Goal: Transaction & Acquisition: Purchase product/service

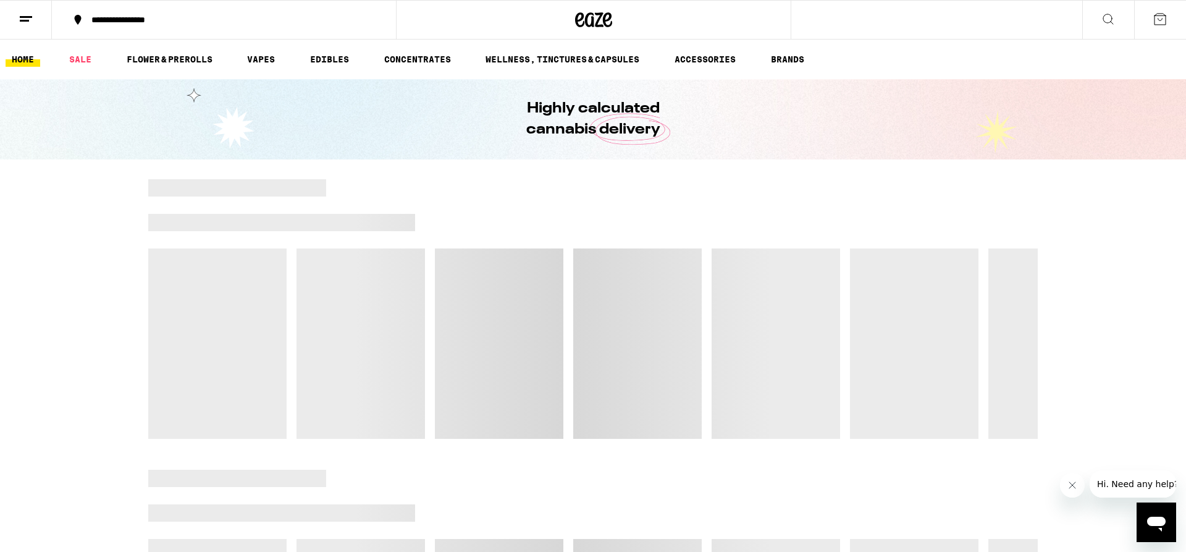
click at [434, 180] on div at bounding box center [682, 187] width 712 height 17
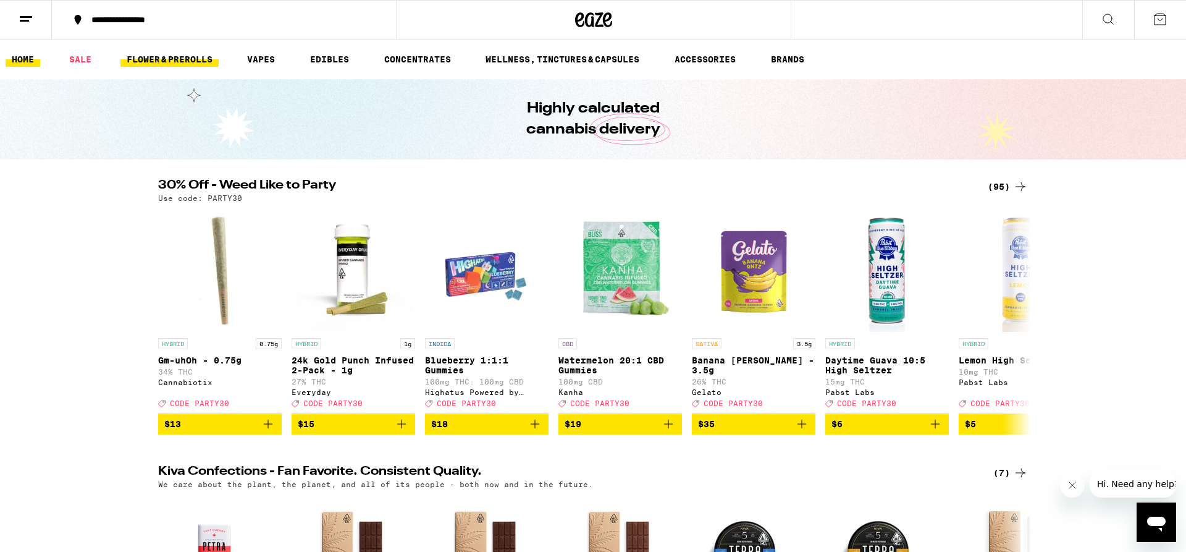
click at [177, 57] on link "FLOWER & PREROLLS" at bounding box center [169, 59] width 98 height 15
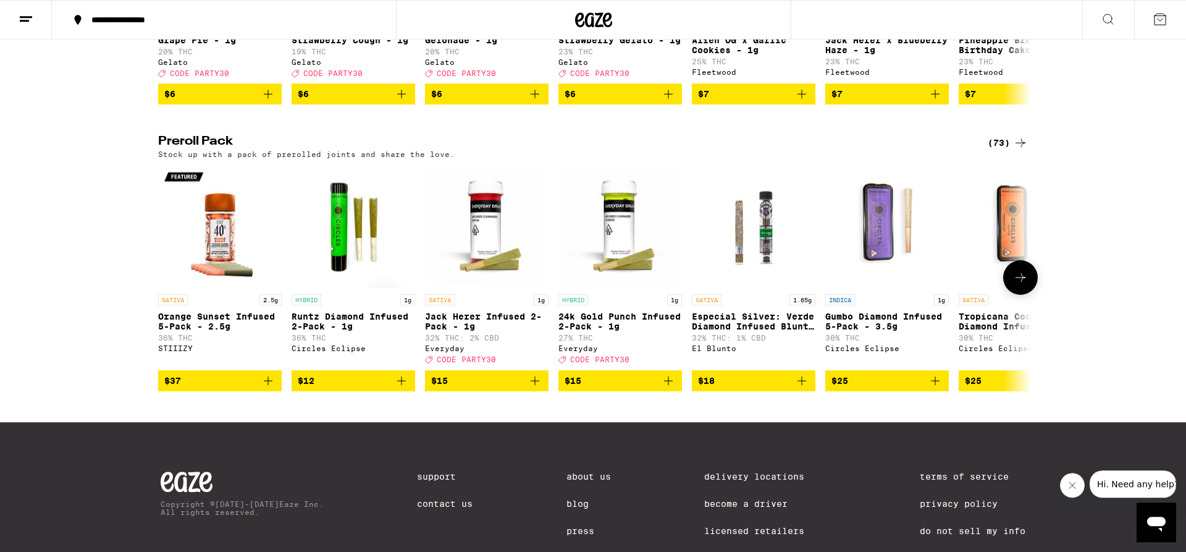
scroll to position [875, 0]
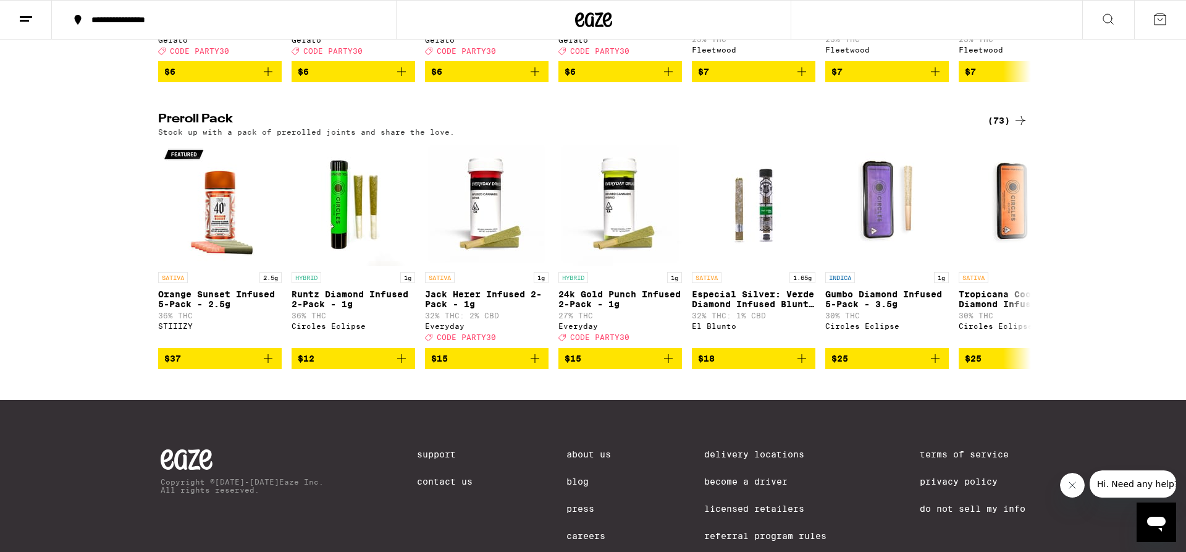
click at [1007, 128] on div "(73)" at bounding box center [1008, 120] width 40 height 15
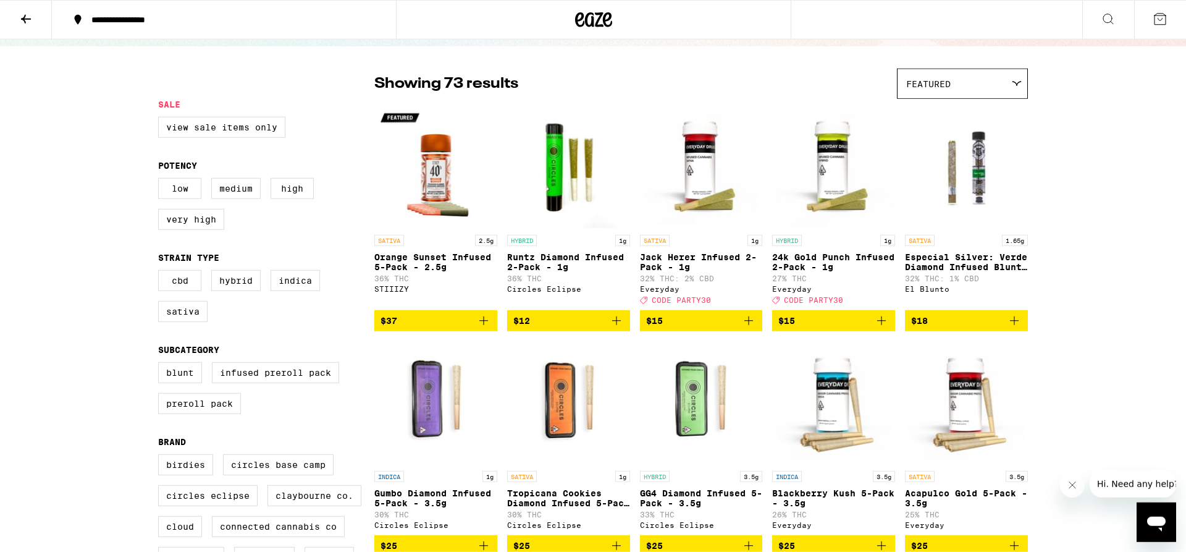
scroll to position [189, 0]
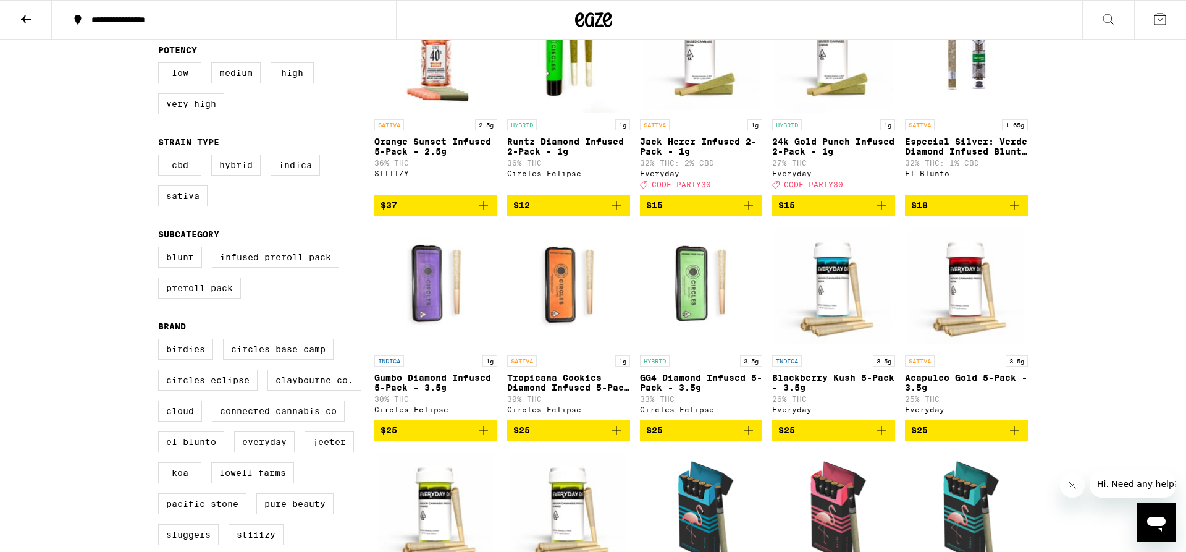
click at [749, 434] on icon "Add to bag" at bounding box center [749, 430] width 9 height 9
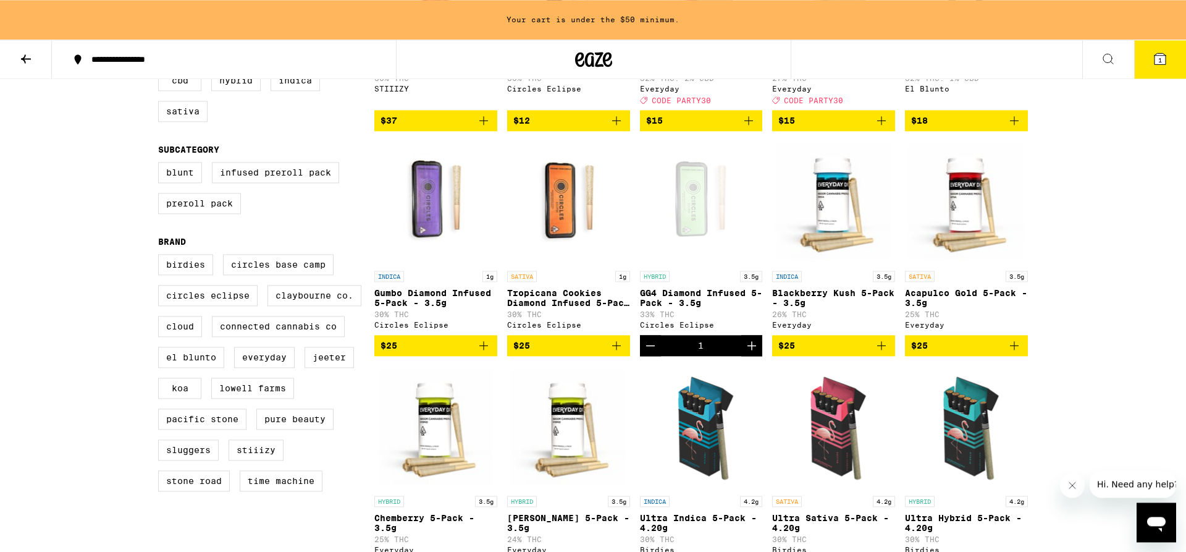
scroll to position [355, 0]
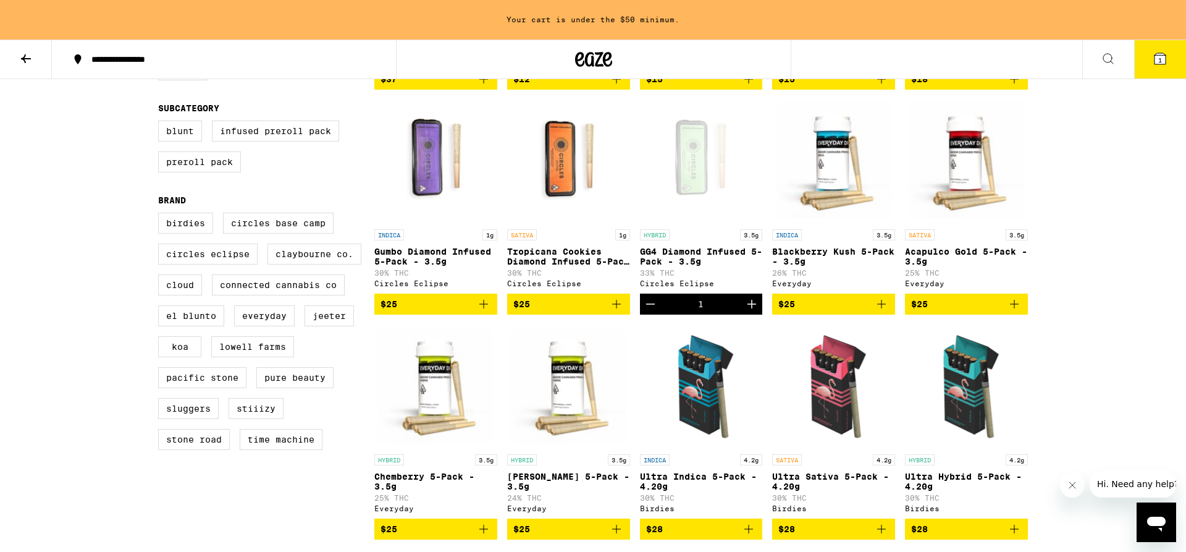
click at [1015, 308] on icon "Add to bag" at bounding box center [1014, 304] width 9 height 9
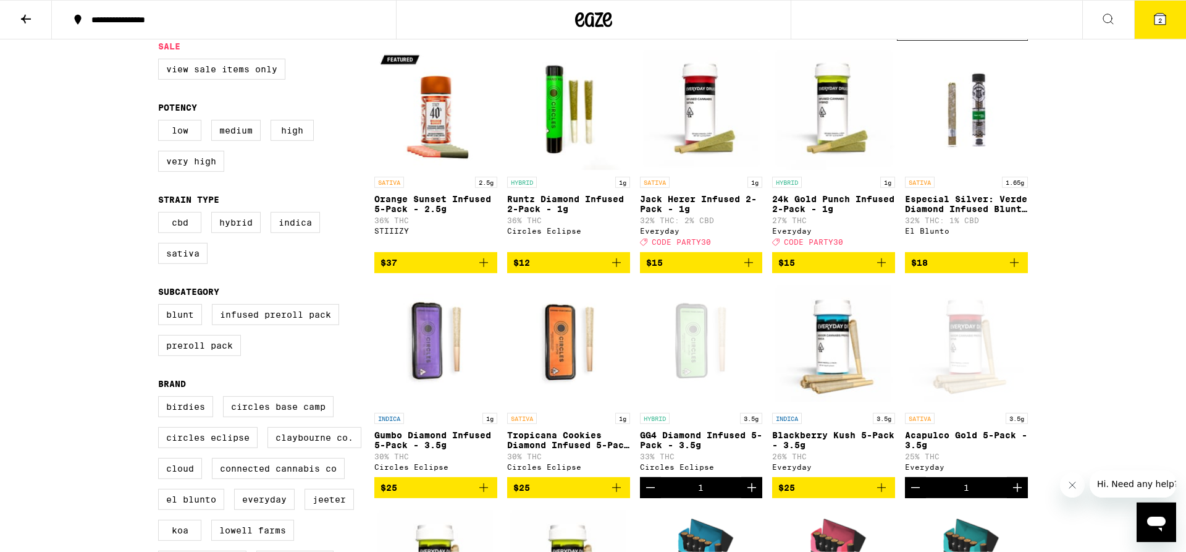
scroll to position [0, 0]
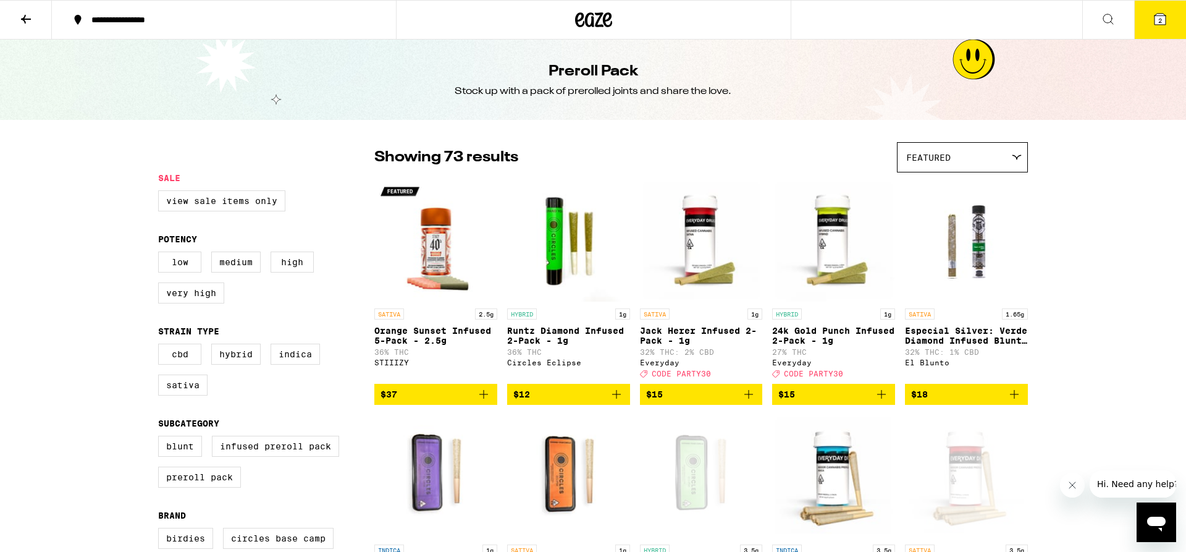
click at [1155, 24] on icon at bounding box center [1160, 19] width 11 height 11
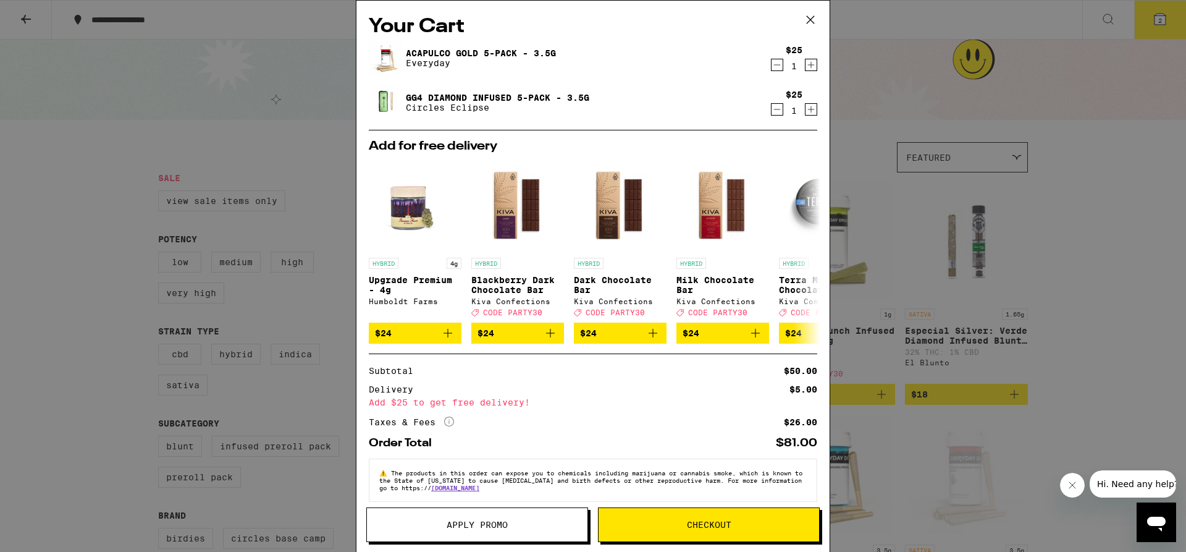
click at [677, 523] on span "Checkout" at bounding box center [709, 524] width 221 height 9
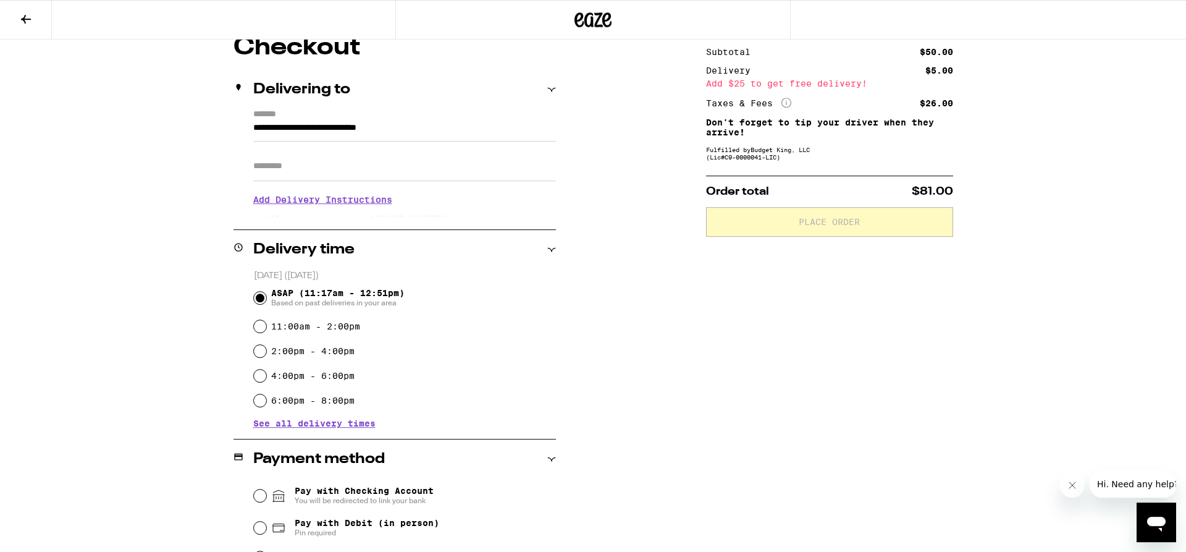
scroll to position [126, 0]
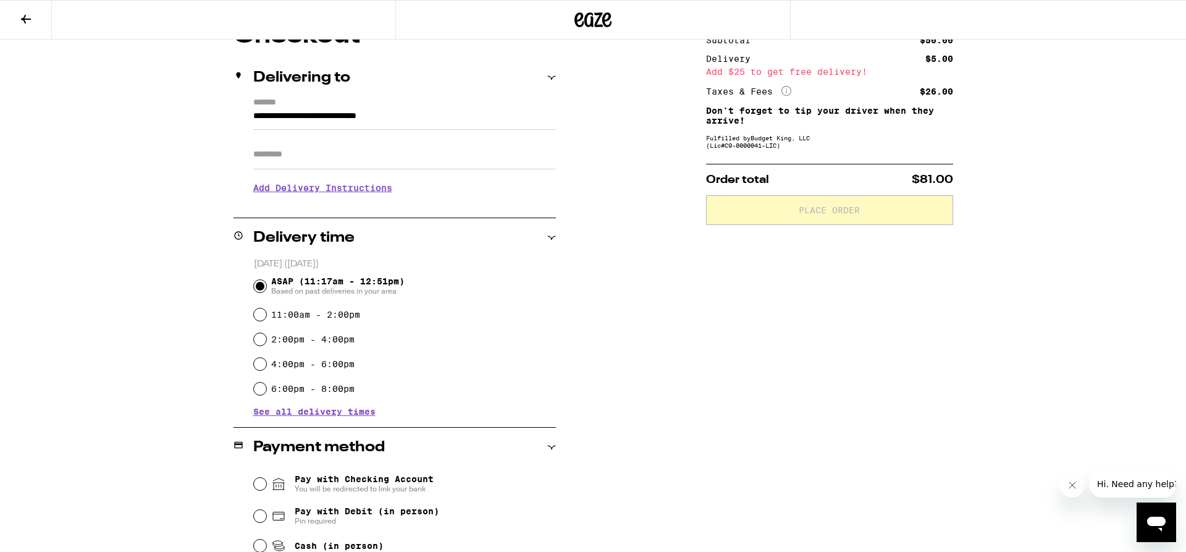
click at [20, 7] on button at bounding box center [26, 20] width 52 height 39
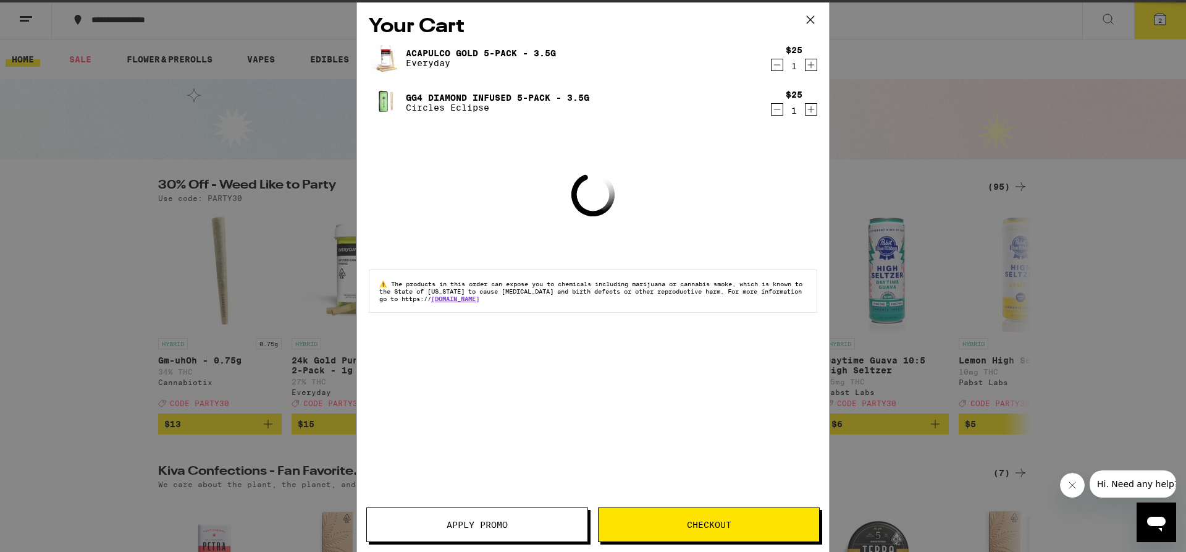
click at [242, 163] on div "Your Cart Acapulco Gold 5-Pack - 3.5g Everyday $25 1 GG4 Diamond Infused 5-Pack…" at bounding box center [593, 276] width 1186 height 552
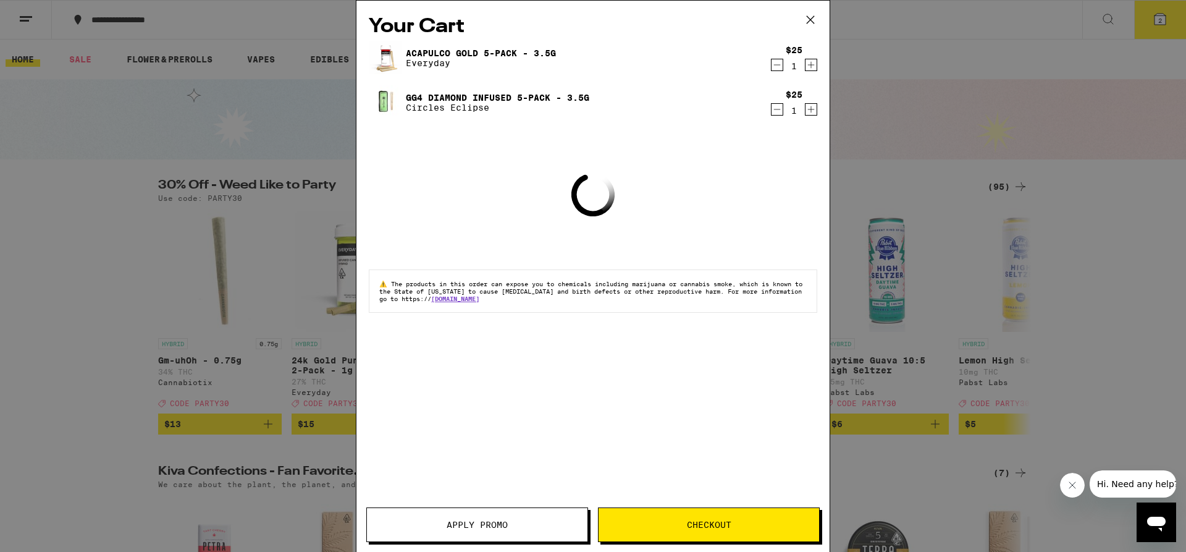
click at [172, 84] on div "Your Cart Acapulco Gold 5-Pack - 3.5g Everyday $25 1 GG4 Diamond Infused 5-Pack…" at bounding box center [593, 276] width 1186 height 552
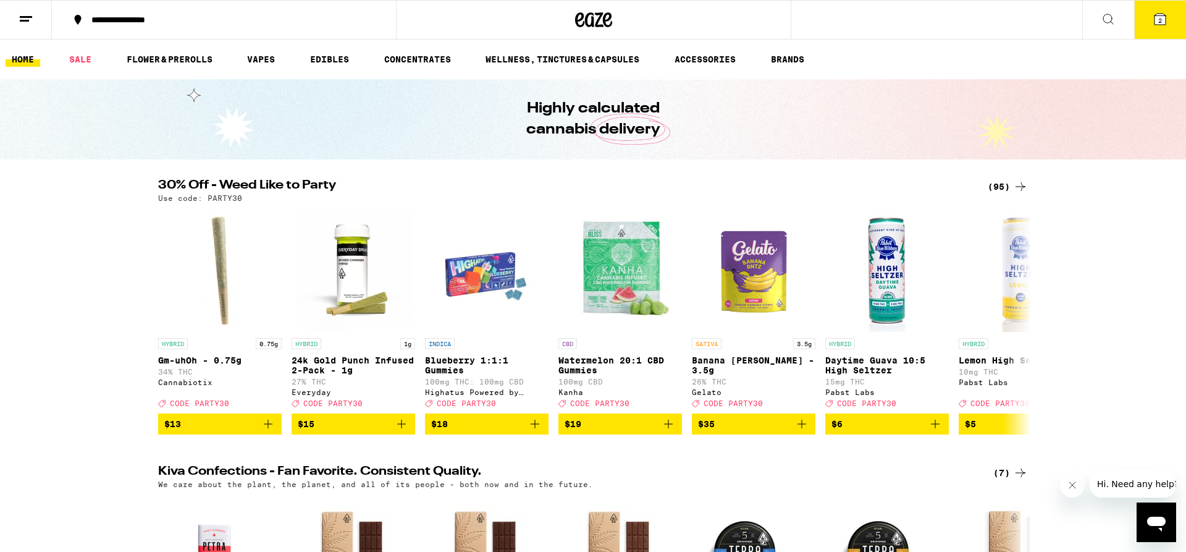
click at [807, 19] on div "Your Cart Acapulco Gold 5-Pack - 3.5g Everyday $25 1 GG4 Diamond Infused 5-Pack…" at bounding box center [593, 276] width 1186 height 552
click at [330, 64] on div "Your Cart Acapulco Gold 5-Pack - 3.5g Everyday $25 1 GG4 Diamond Infused 5-Pack…" at bounding box center [593, 276] width 1186 height 552
click at [982, 200] on div "Use code: PARTY30" at bounding box center [593, 198] width 870 height 8
click at [993, 184] on div "(95)" at bounding box center [1008, 186] width 40 height 15
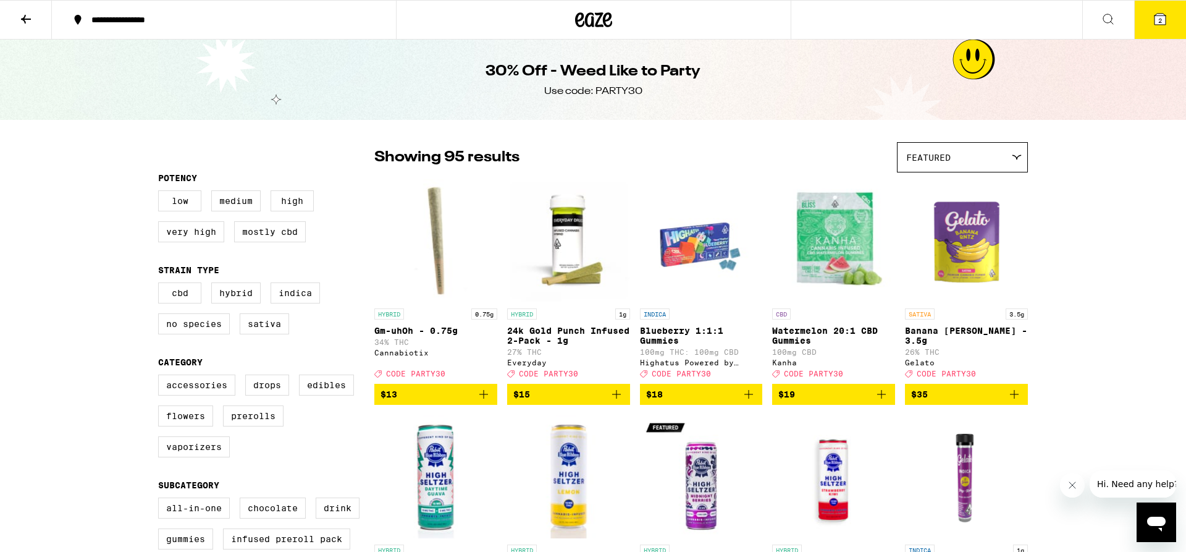
click at [18, 12] on button at bounding box center [26, 20] width 52 height 39
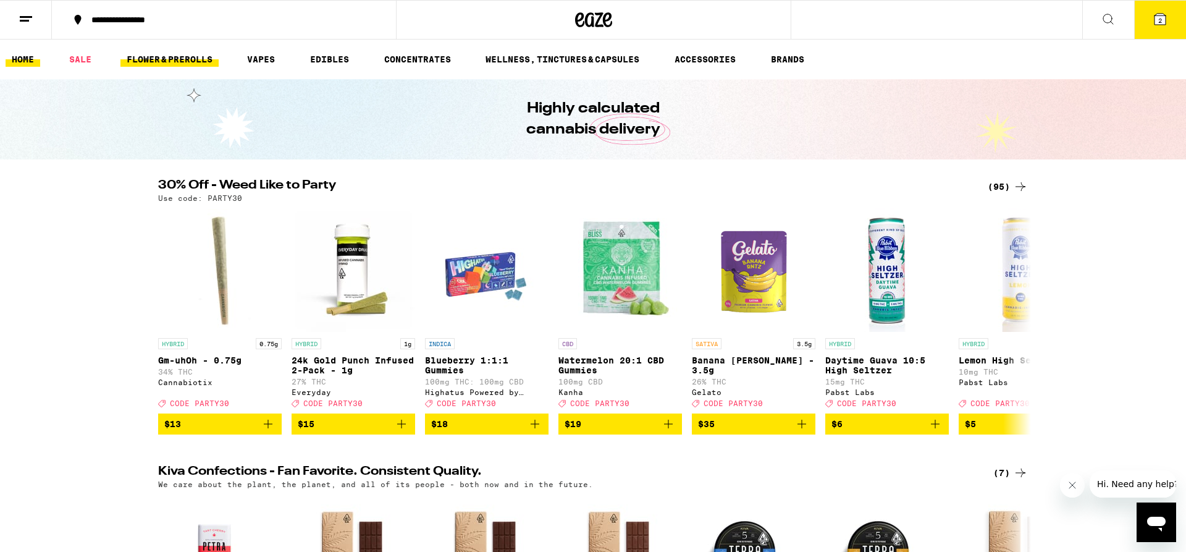
click at [182, 60] on link "FLOWER & PREROLLS" at bounding box center [169, 59] width 98 height 15
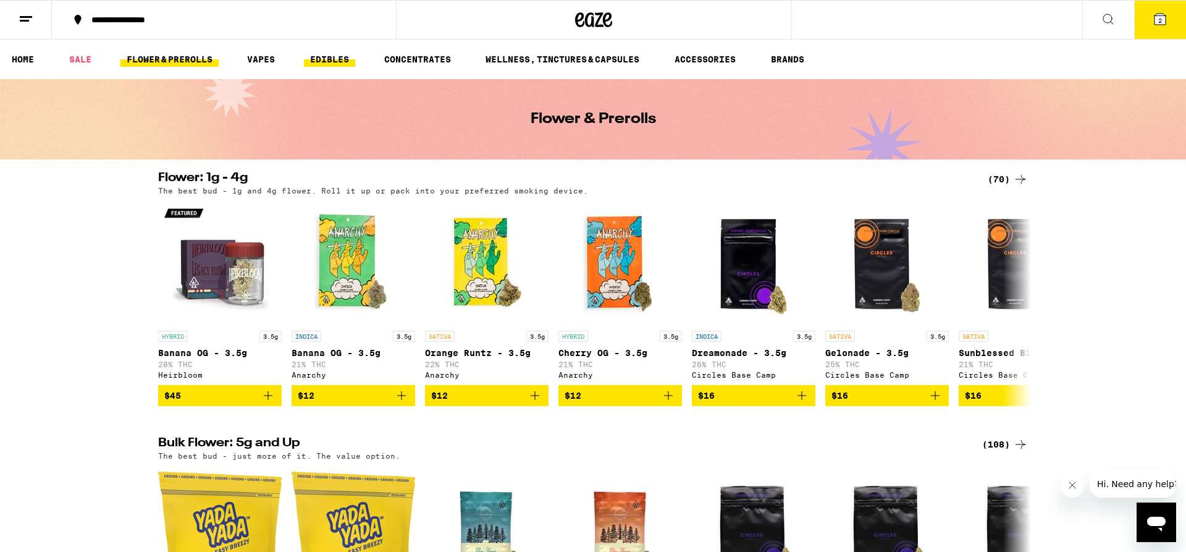
click at [347, 57] on link "EDIBLES" at bounding box center [329, 59] width 51 height 15
click at [319, 60] on link "EDIBLES" at bounding box center [329, 59] width 51 height 15
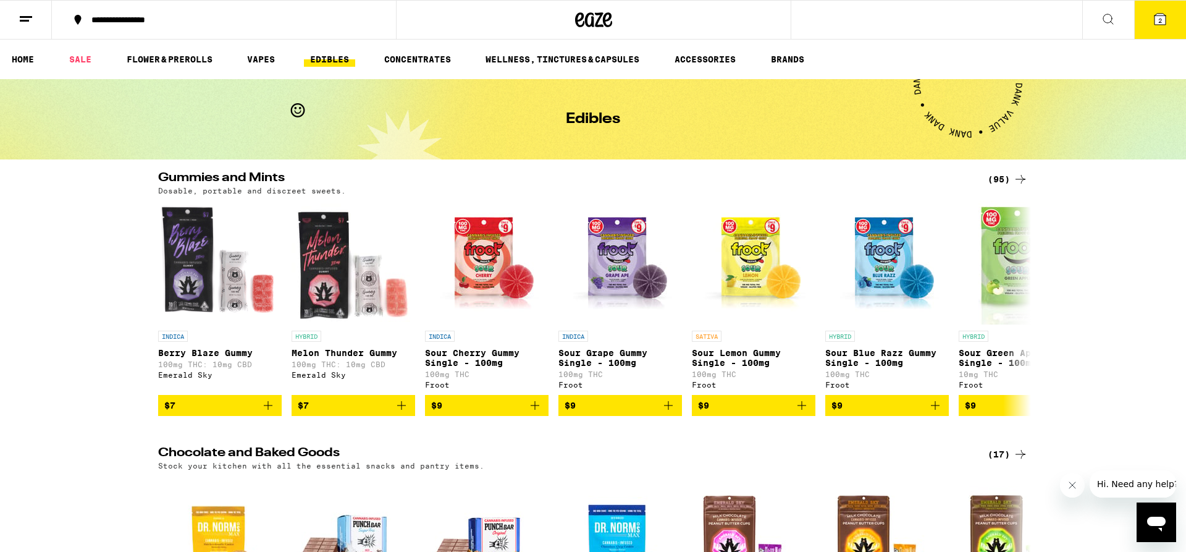
click at [1002, 179] on div "(95)" at bounding box center [1008, 179] width 40 height 15
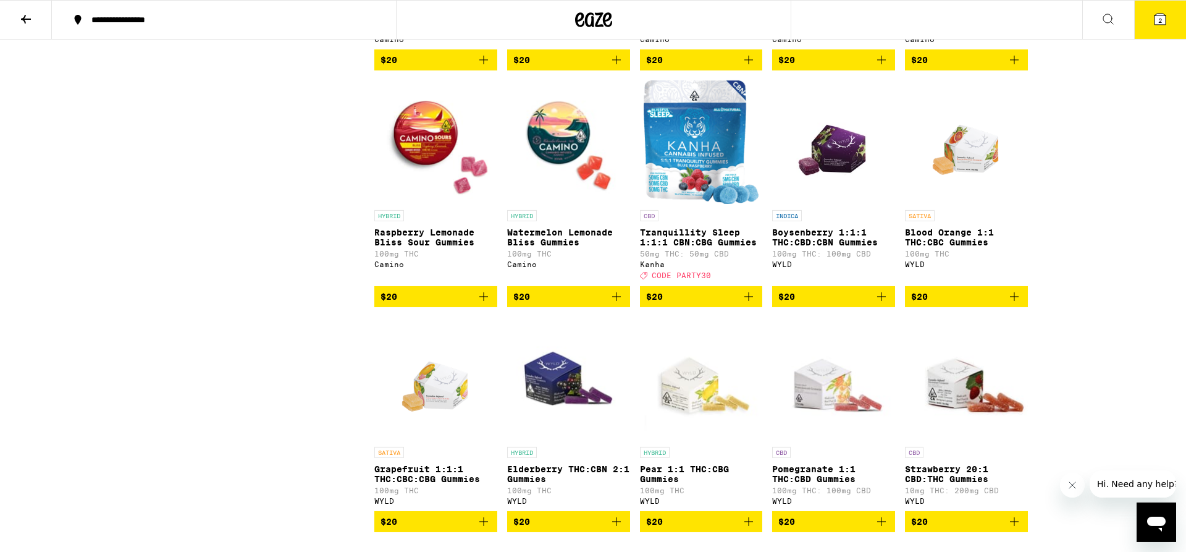
scroll to position [2836, 0]
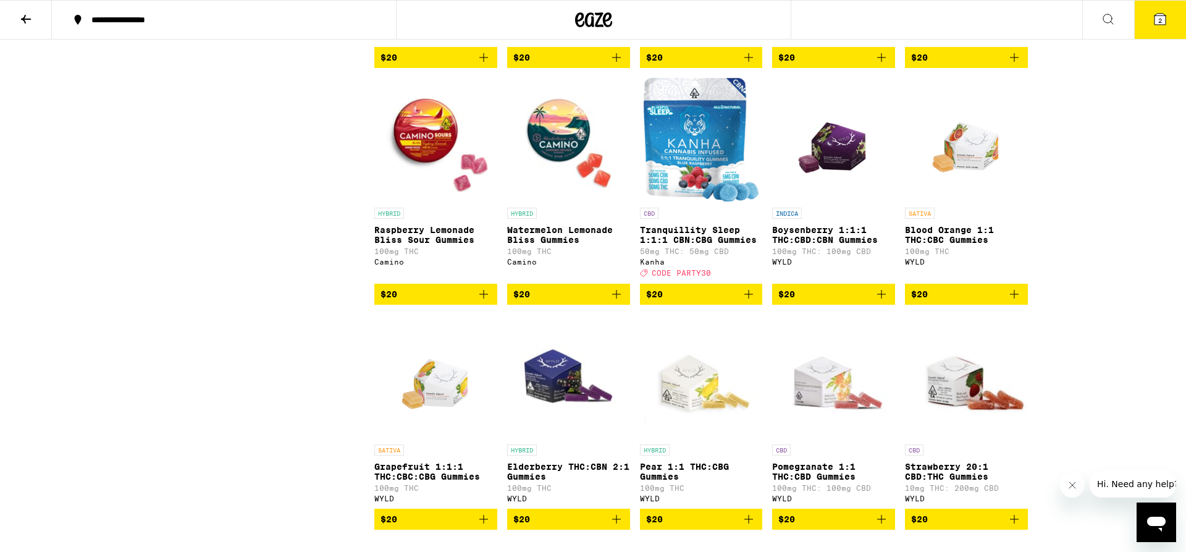
click at [884, 302] on icon "Add to bag" at bounding box center [881, 294] width 15 height 15
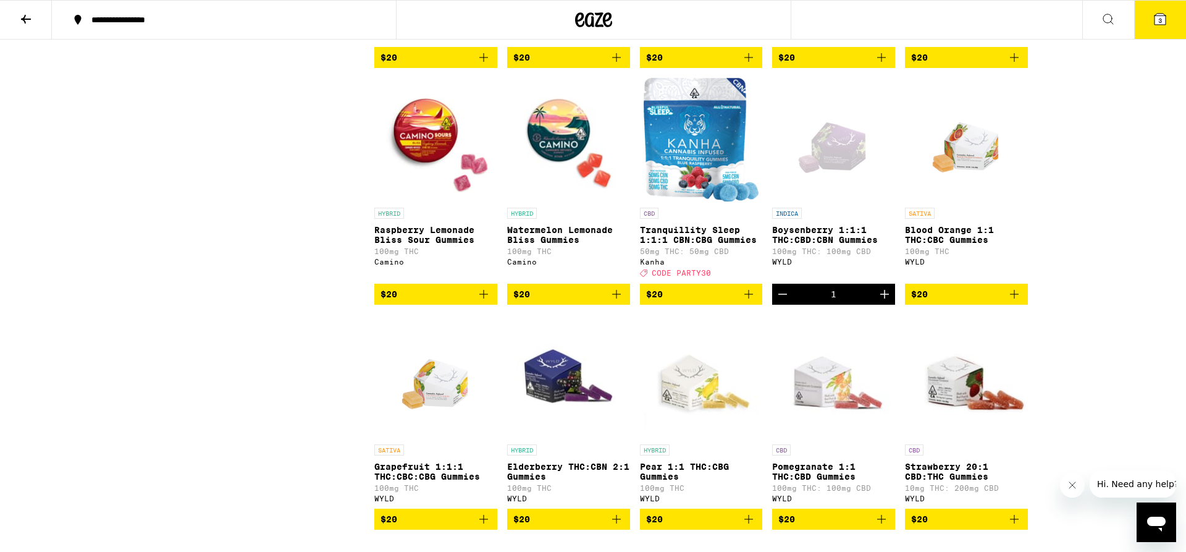
click at [884, 298] on icon "Increment" at bounding box center [884, 294] width 9 height 9
click at [1160, 25] on icon at bounding box center [1160, 19] width 11 height 11
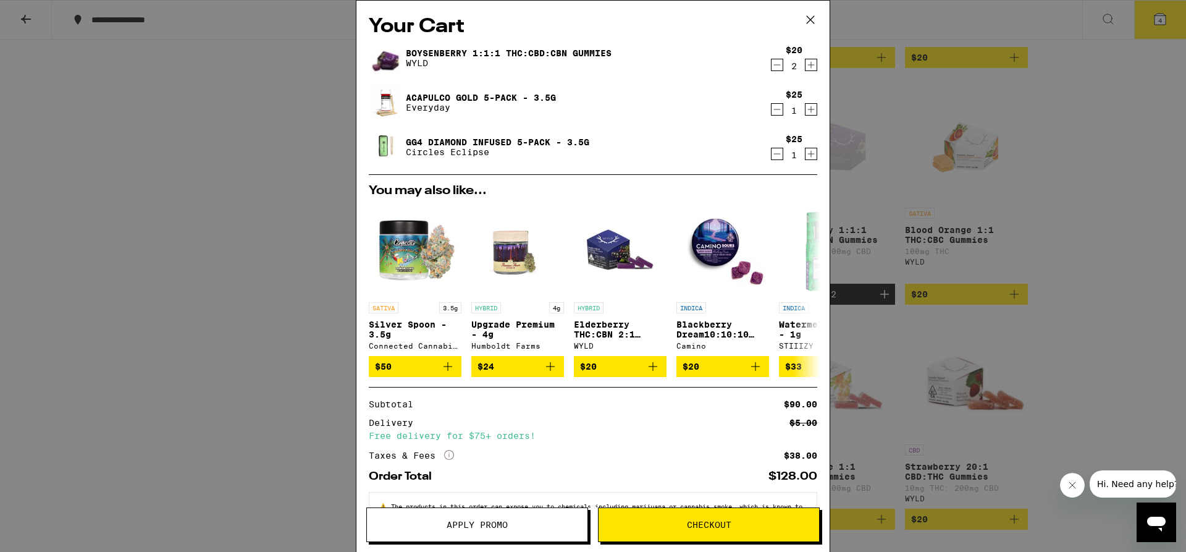
click at [696, 530] on button "Checkout" at bounding box center [709, 524] width 222 height 35
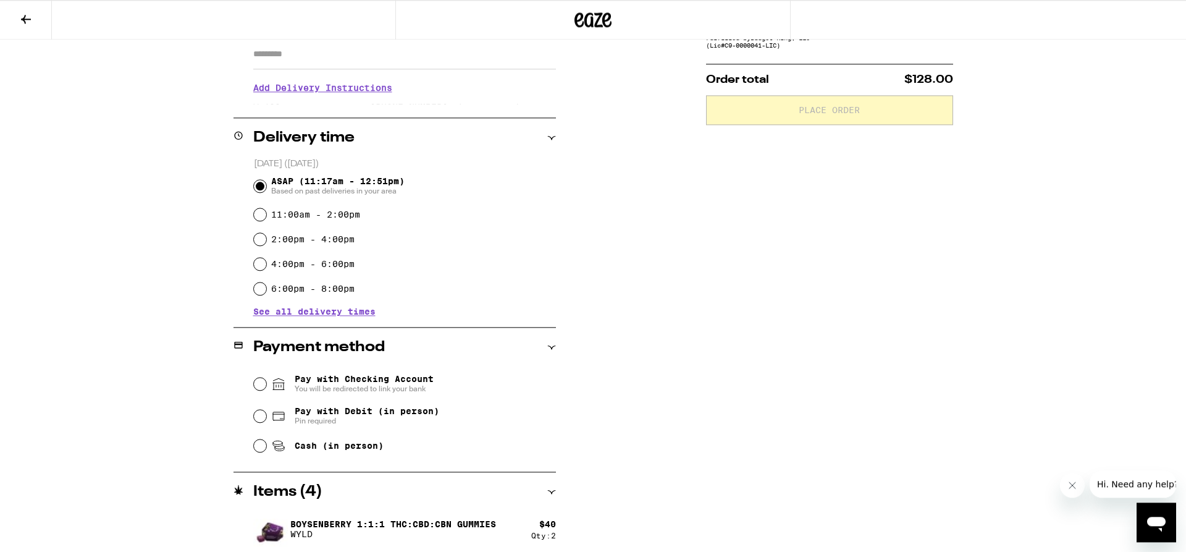
scroll to position [252, 0]
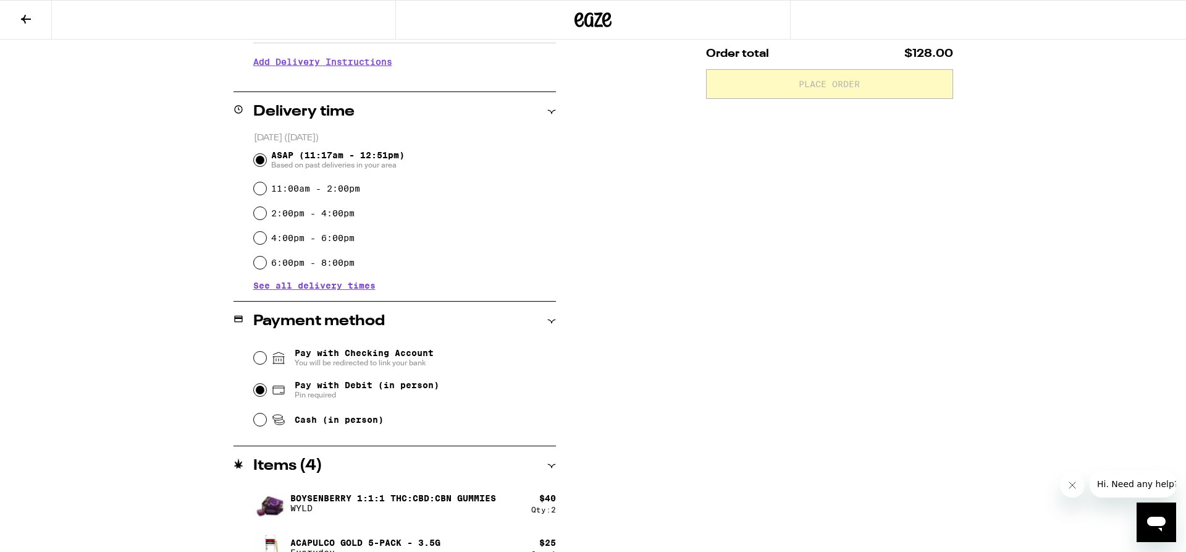
click at [262, 394] on input "Pay with Debit (in person) Pin required" at bounding box center [260, 390] width 12 height 12
radio input "true"
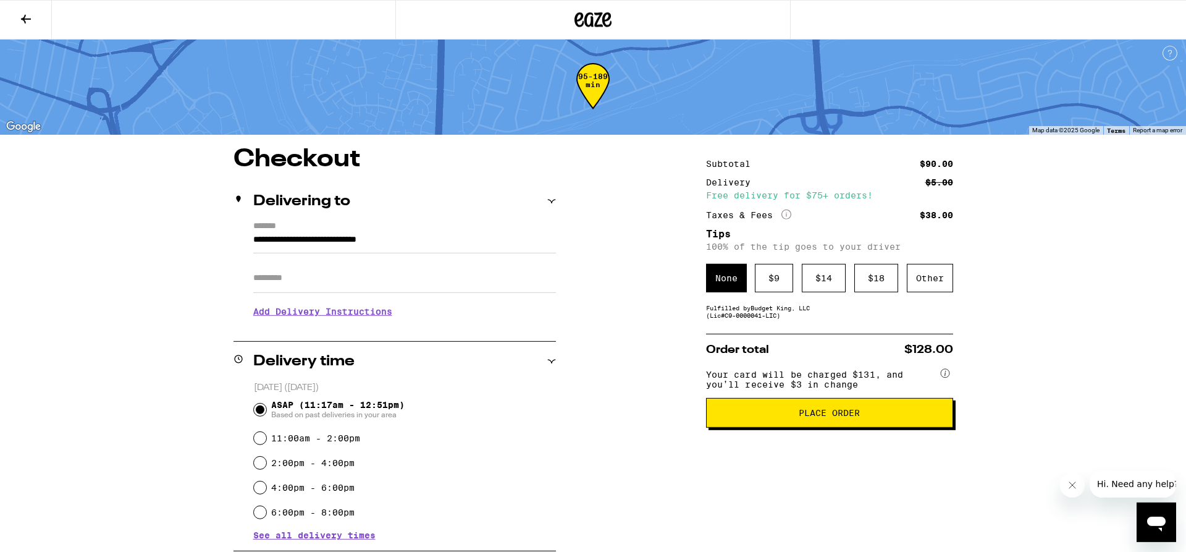
scroll to position [0, 0]
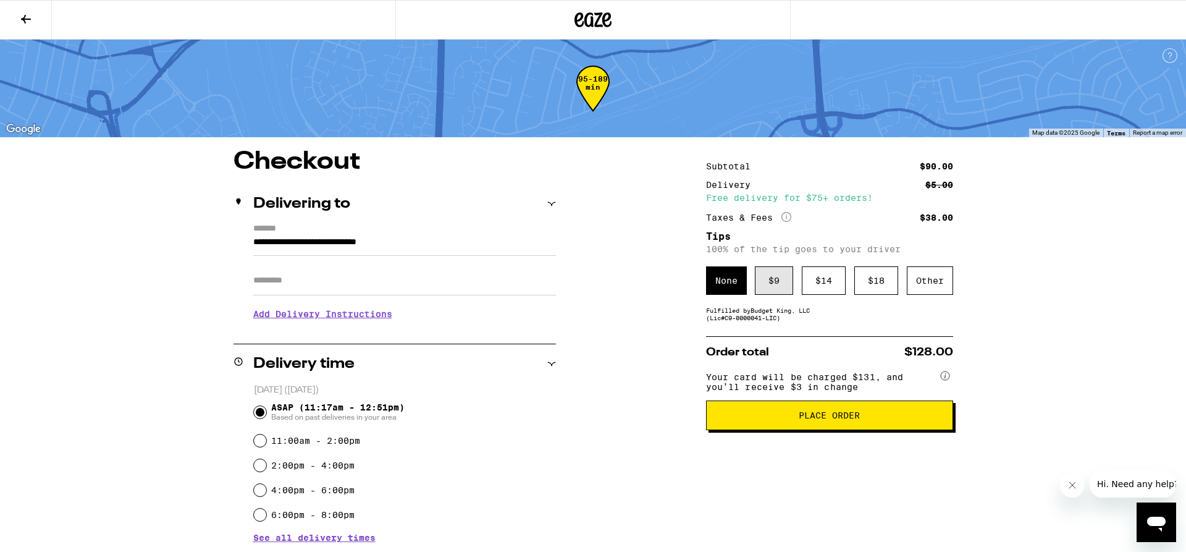
click at [772, 290] on div "$ 9" at bounding box center [774, 280] width 38 height 28
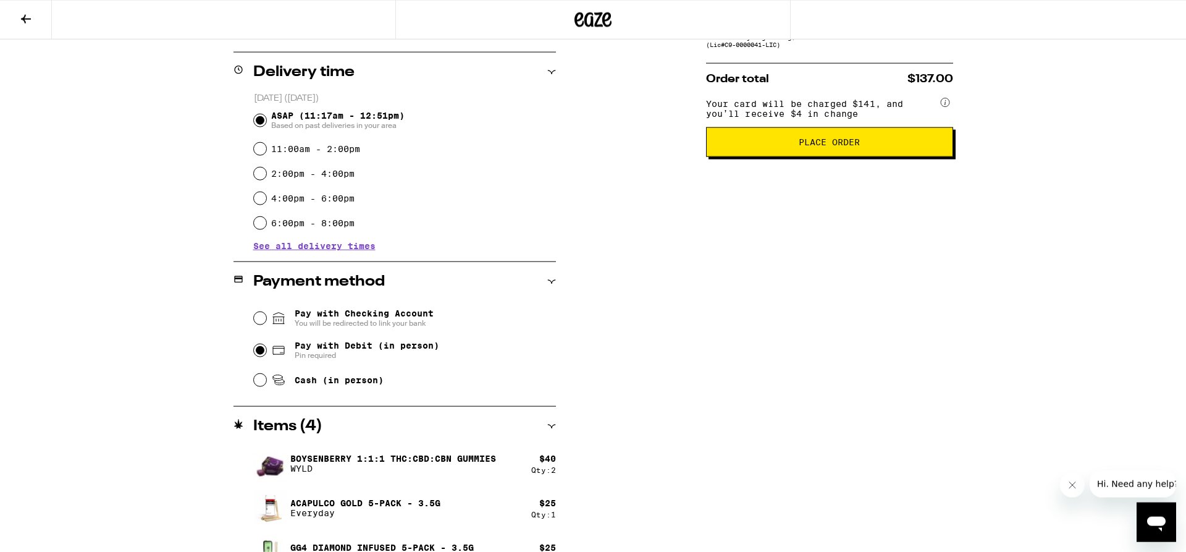
scroll to position [320, 0]
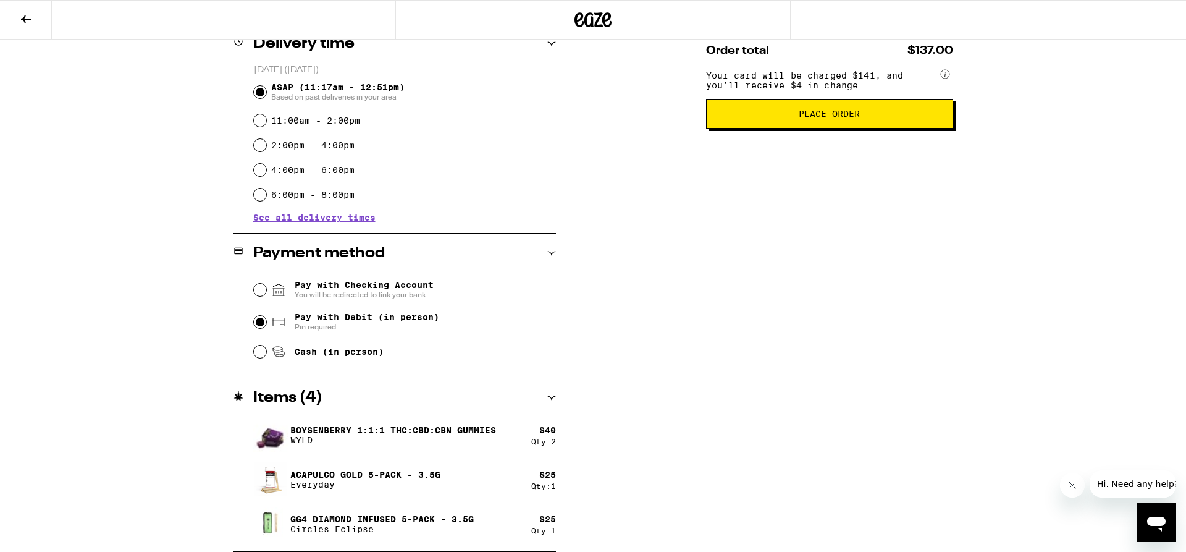
click at [811, 112] on button "Place Order" at bounding box center [829, 114] width 247 height 30
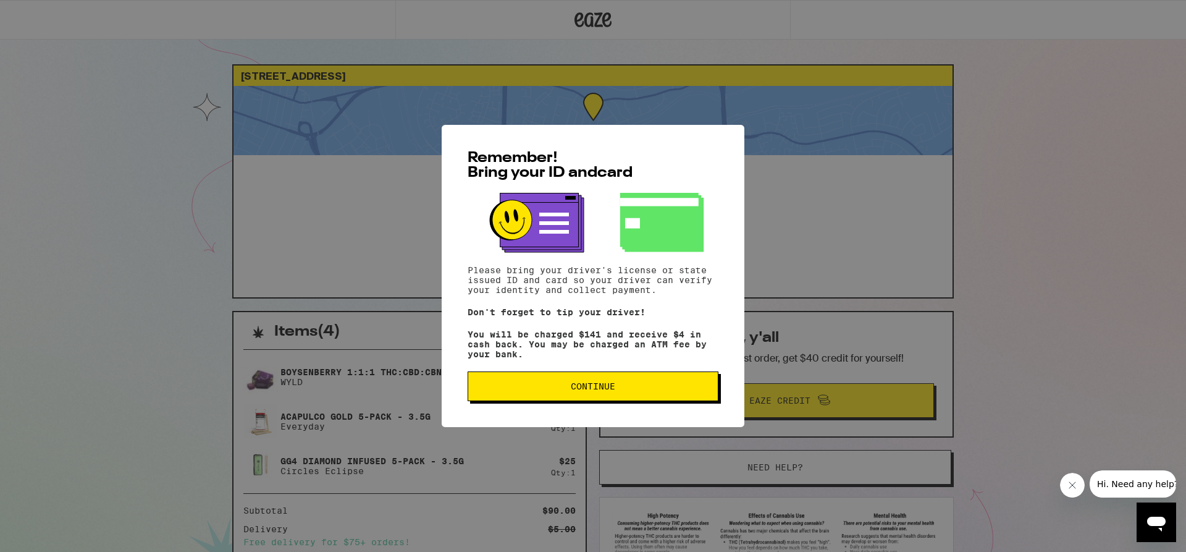
click at [608, 386] on span "Continue" at bounding box center [593, 386] width 44 height 9
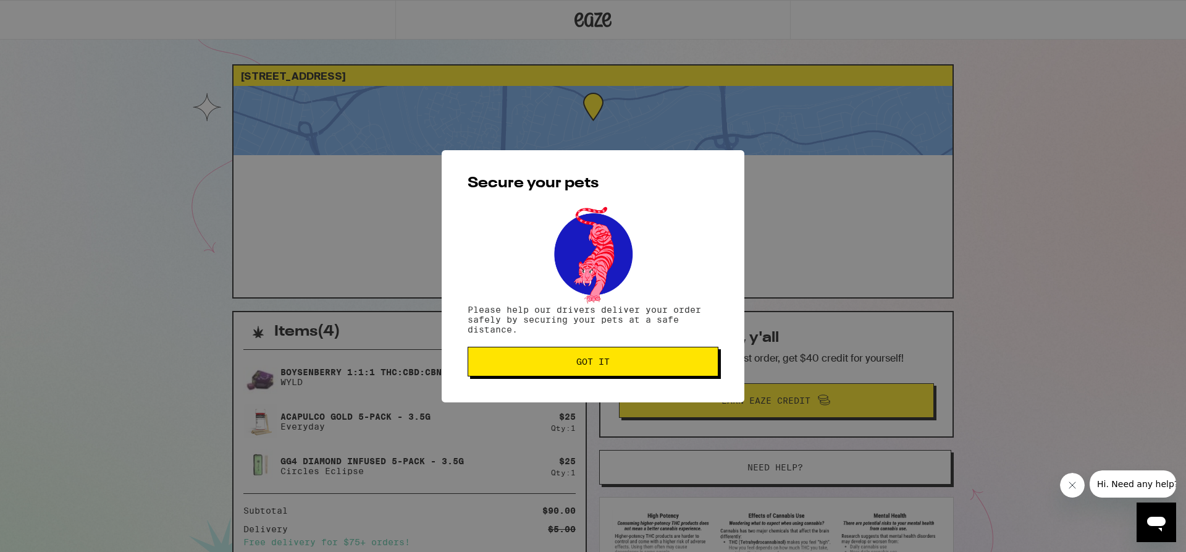
click at [601, 363] on span "Got it" at bounding box center [592, 361] width 33 height 9
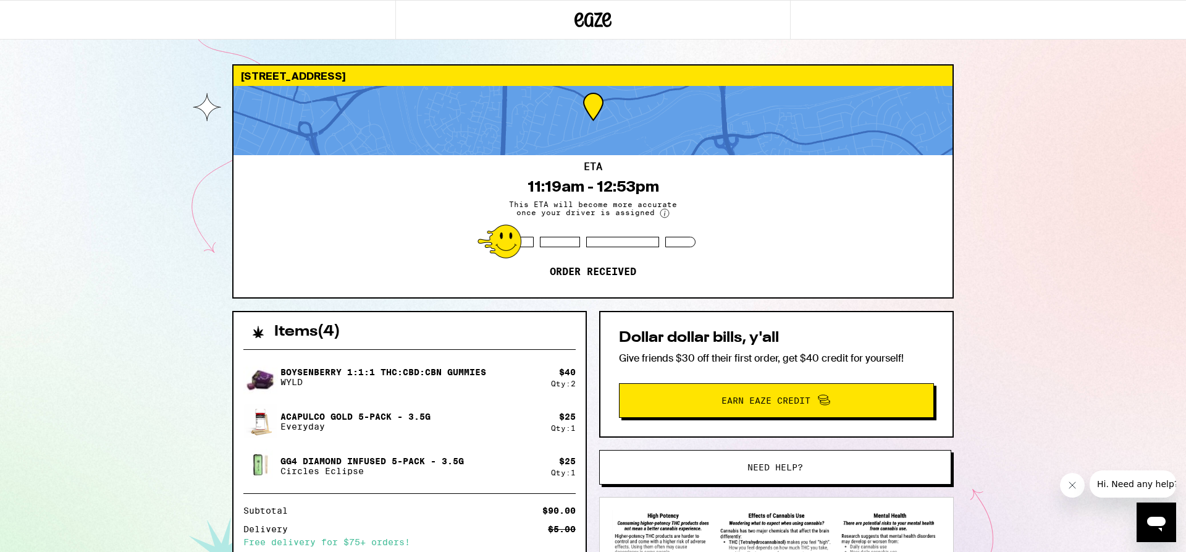
click at [1036, 263] on div "[STREET_ADDRESS] ETA 11:19am - 12:53pm This ETA will become more accurate once …" at bounding box center [593, 369] width 1186 height 739
click at [1065, 240] on div "[STREET_ADDRESS] ETA 11:19am - 12:53pm This ETA will become more accurate once …" at bounding box center [593, 369] width 1186 height 739
click at [1037, 137] on div "[STREET_ADDRESS] ETA 11:19am - 12:53pm This ETA will become more accurate once …" at bounding box center [593, 369] width 1186 height 739
